Goal: Check status: Check status

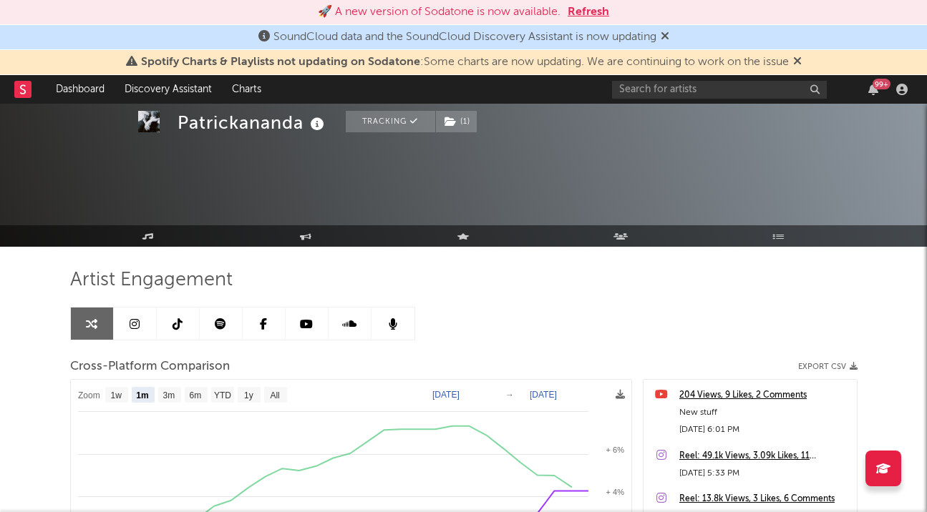
select select "1m"
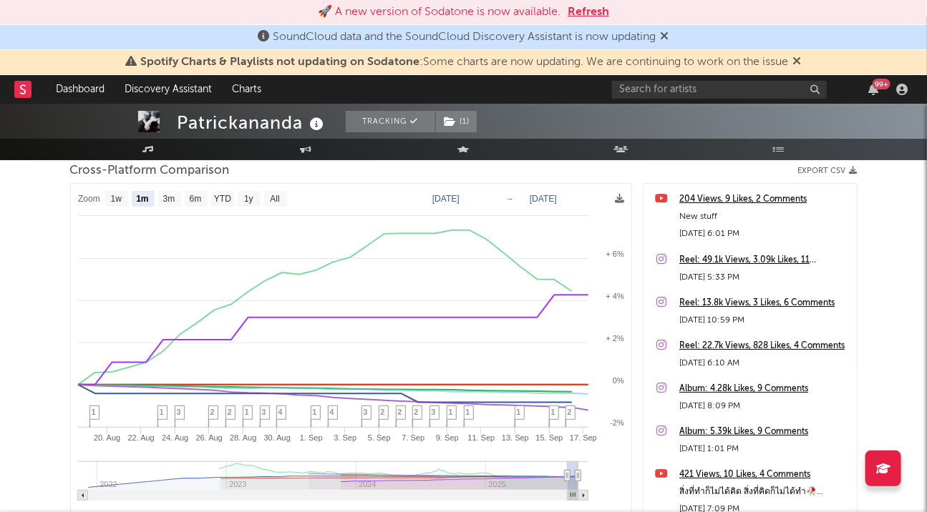
click at [281, 123] on div "Patrickananda" at bounding box center [253, 123] width 150 height 24
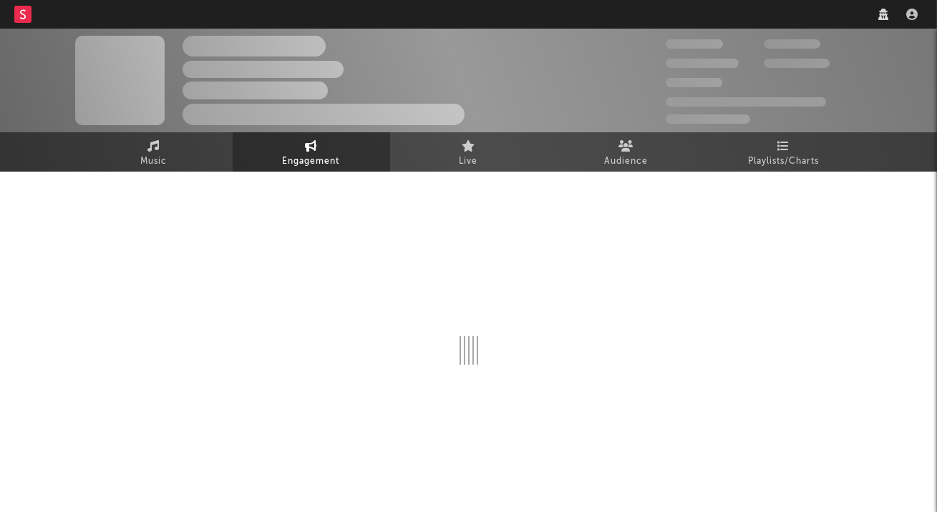
select select "1w"
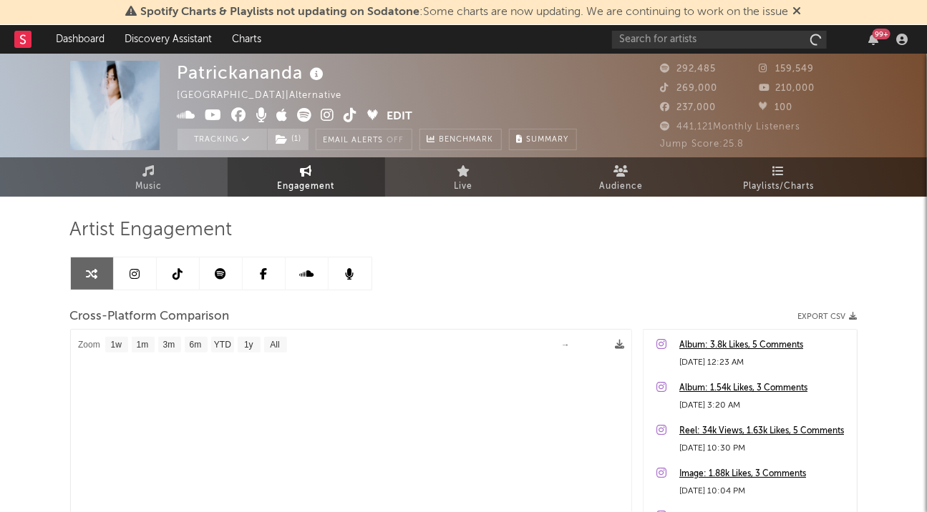
select select "1m"
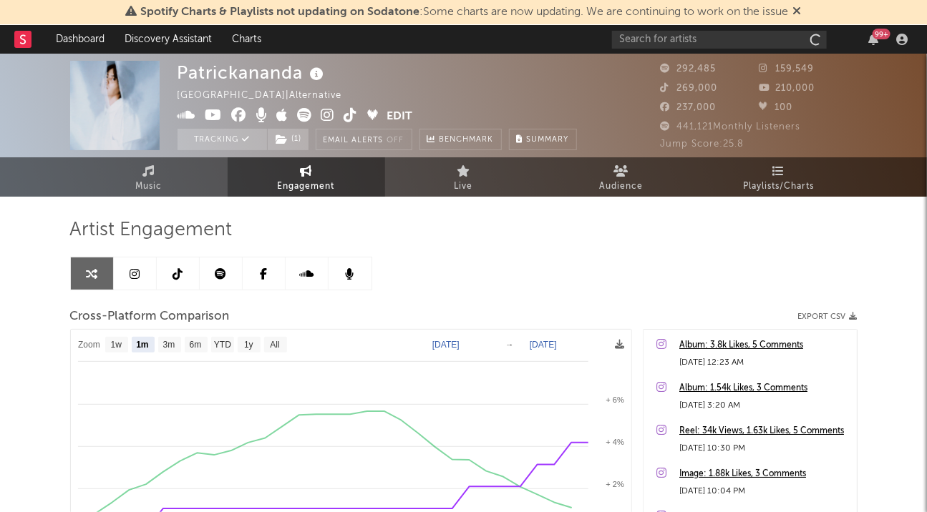
scroll to position [134, 0]
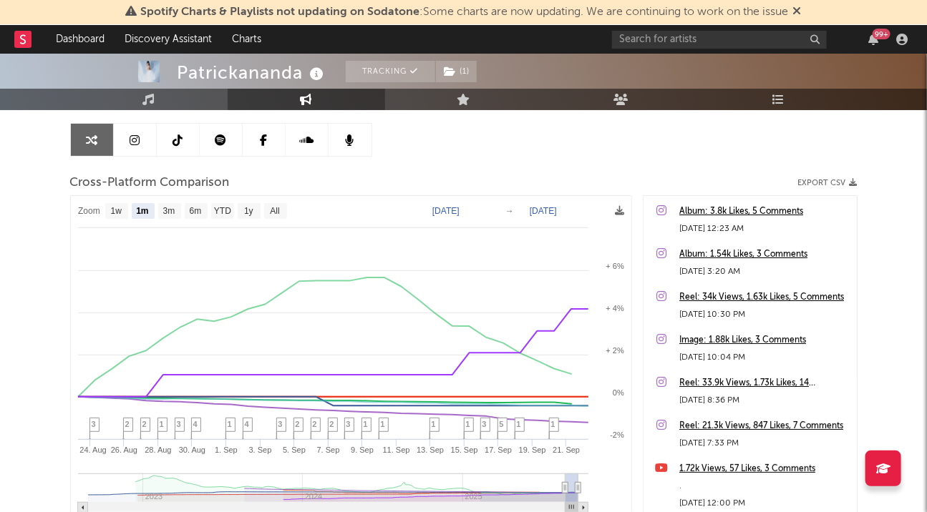
select select "1m"
